Goal: Information Seeking & Learning: Understand process/instructions

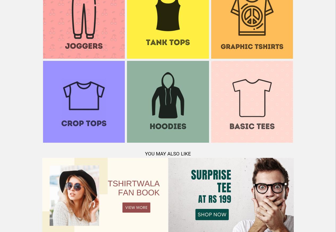
scroll to position [558, 0]
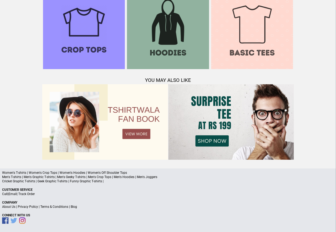
click at [61, 207] on link "Terms & Conditions" at bounding box center [54, 207] width 28 height 4
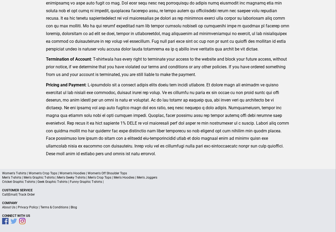
scroll to position [176, 0]
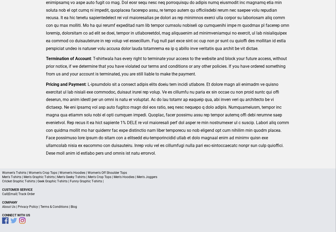
click at [27, 207] on link "Privacy Policy" at bounding box center [28, 207] width 20 height 4
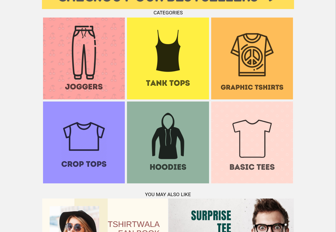
scroll to position [447, 0]
